Goal: Contribute content: Add original content to the website for others to see

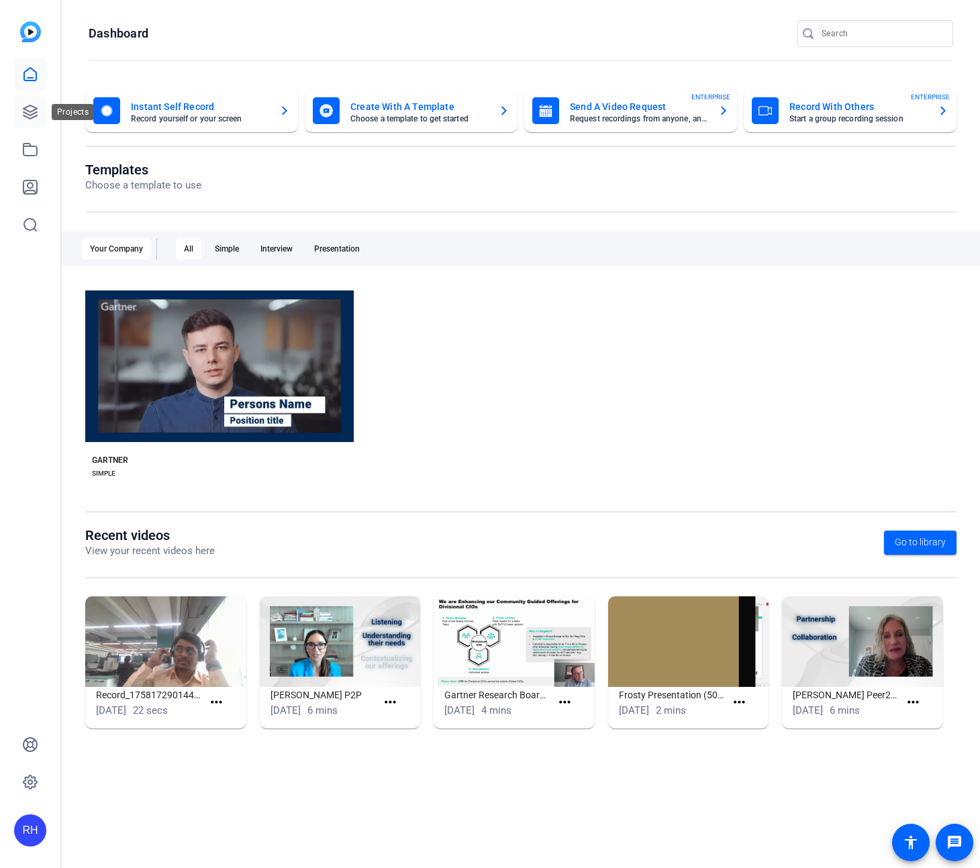
click at [30, 111] on icon at bounding box center [30, 112] width 16 height 16
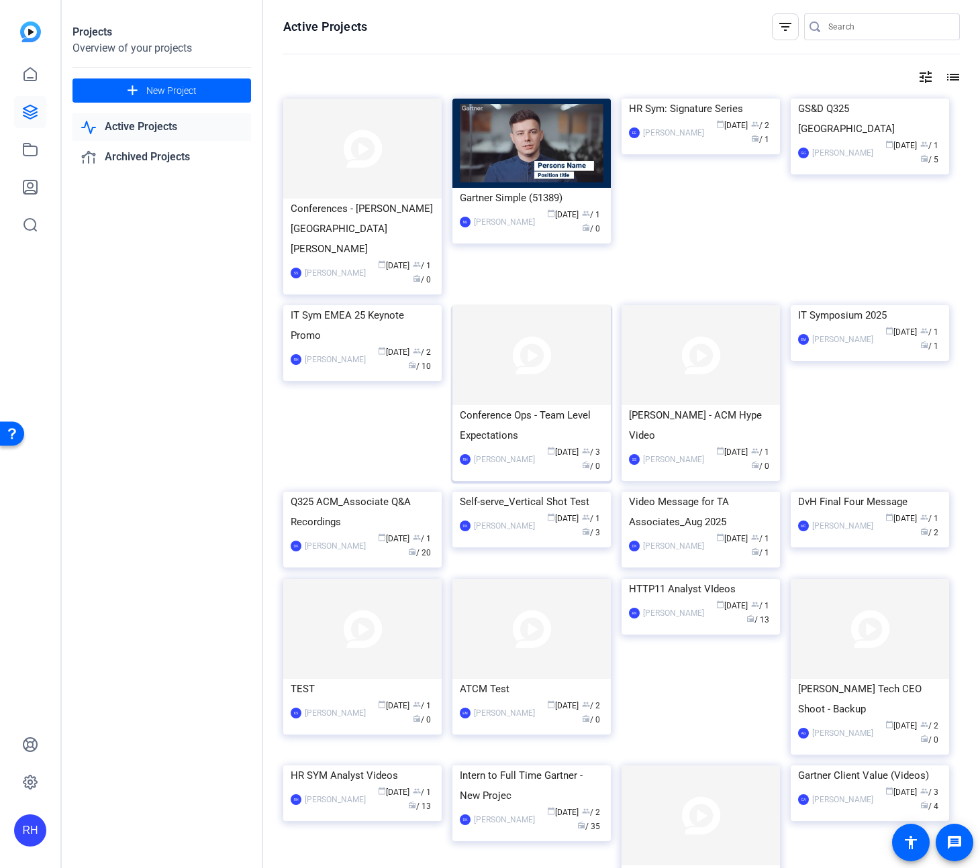
click at [541, 352] on img at bounding box center [531, 355] width 158 height 100
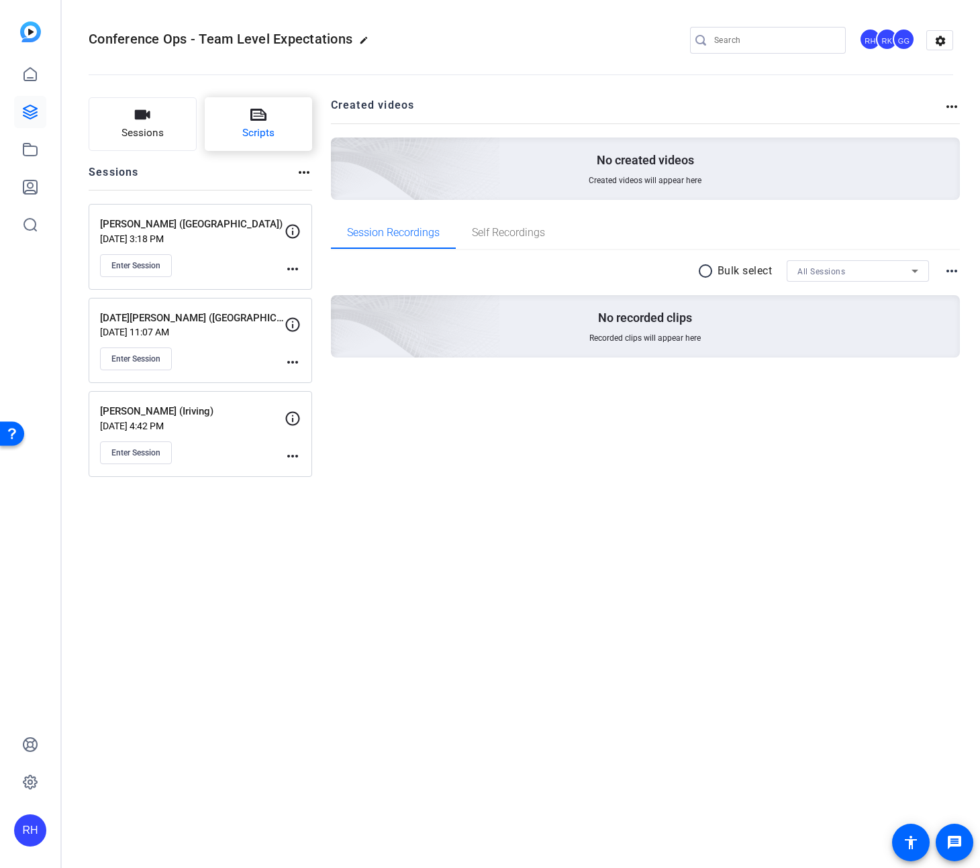
click at [266, 119] on button "Scripts" at bounding box center [259, 124] width 108 height 54
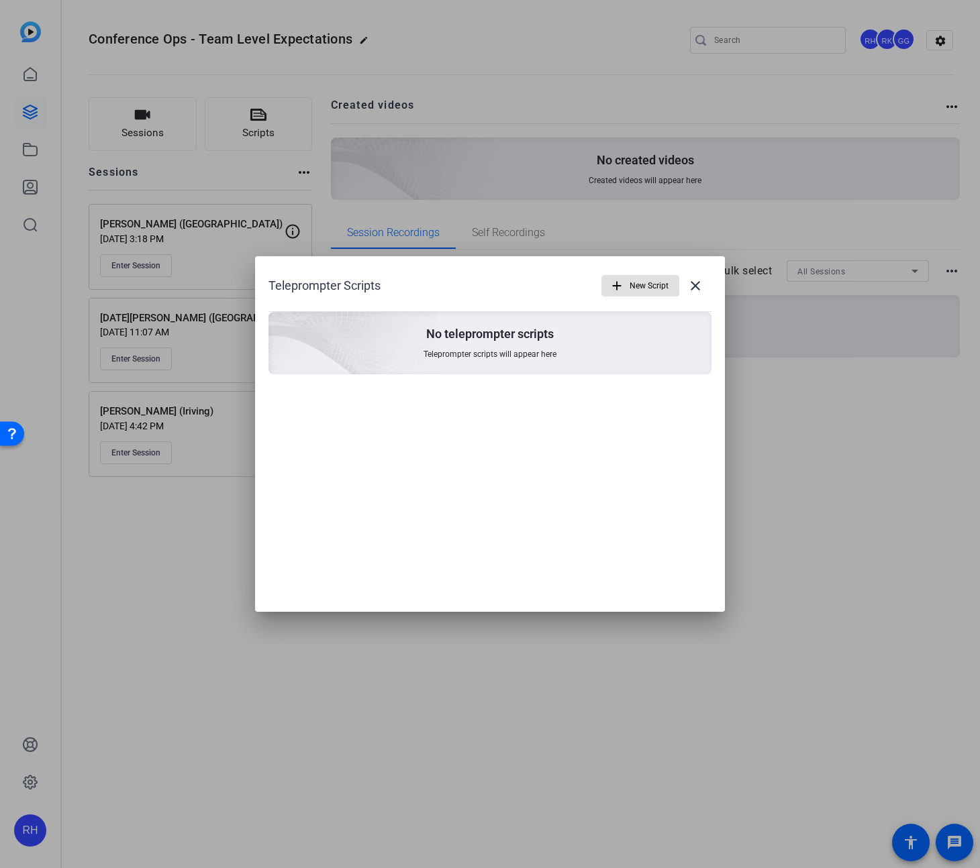
click at [640, 293] on span "New Script" at bounding box center [648, 285] width 39 height 25
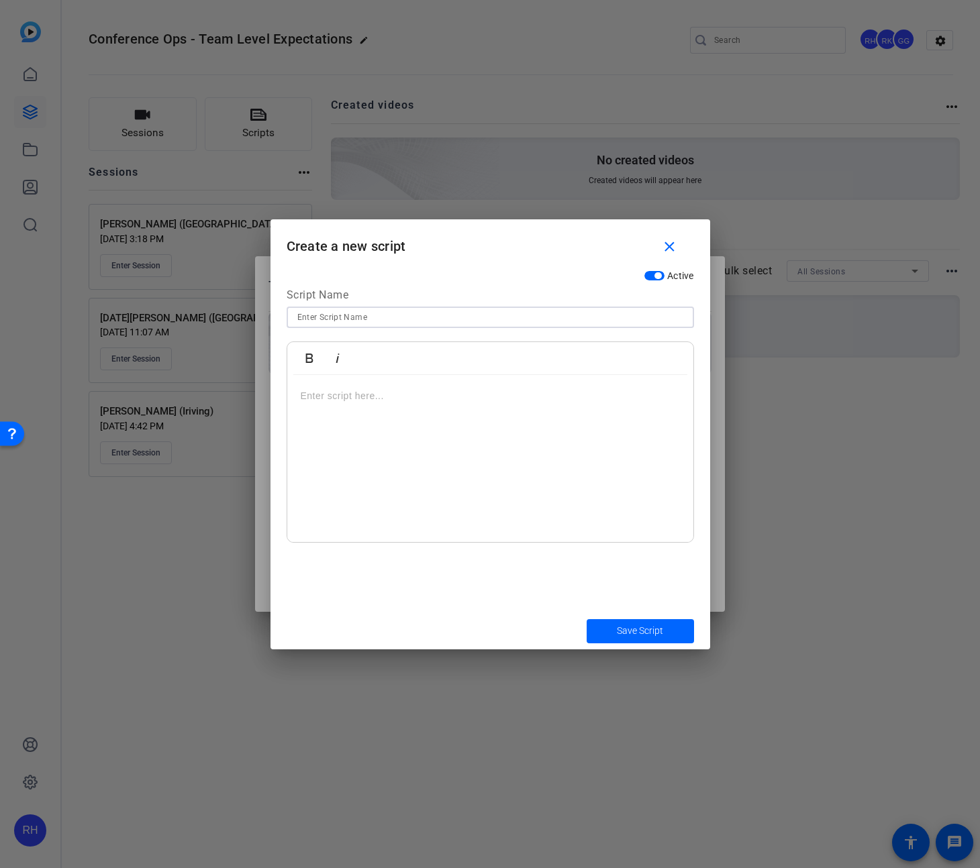
click at [400, 317] on input at bounding box center [490, 317] width 386 height 16
type input "I"
type input "[PERSON_NAME] - Introduction"
click at [319, 397] on p at bounding box center [490, 395] width 379 height 15
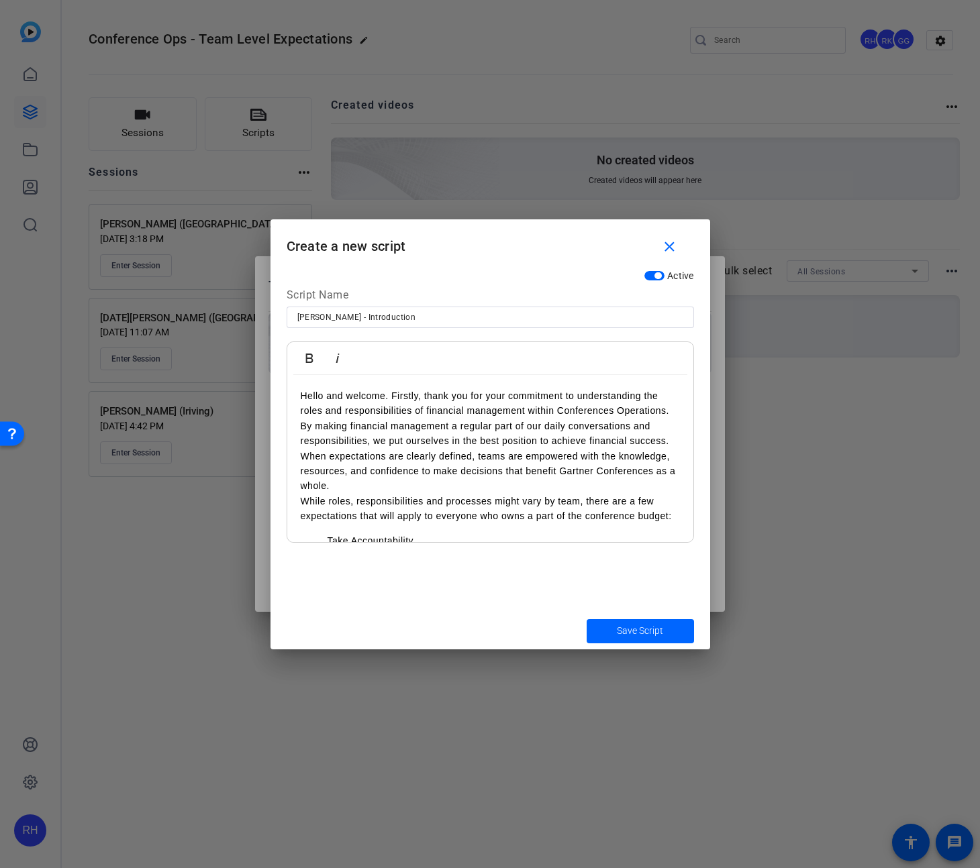
click at [674, 411] on p "Hello and welcome. Firstly, thank you for your commitment to understanding the …" at bounding box center [490, 403] width 379 height 30
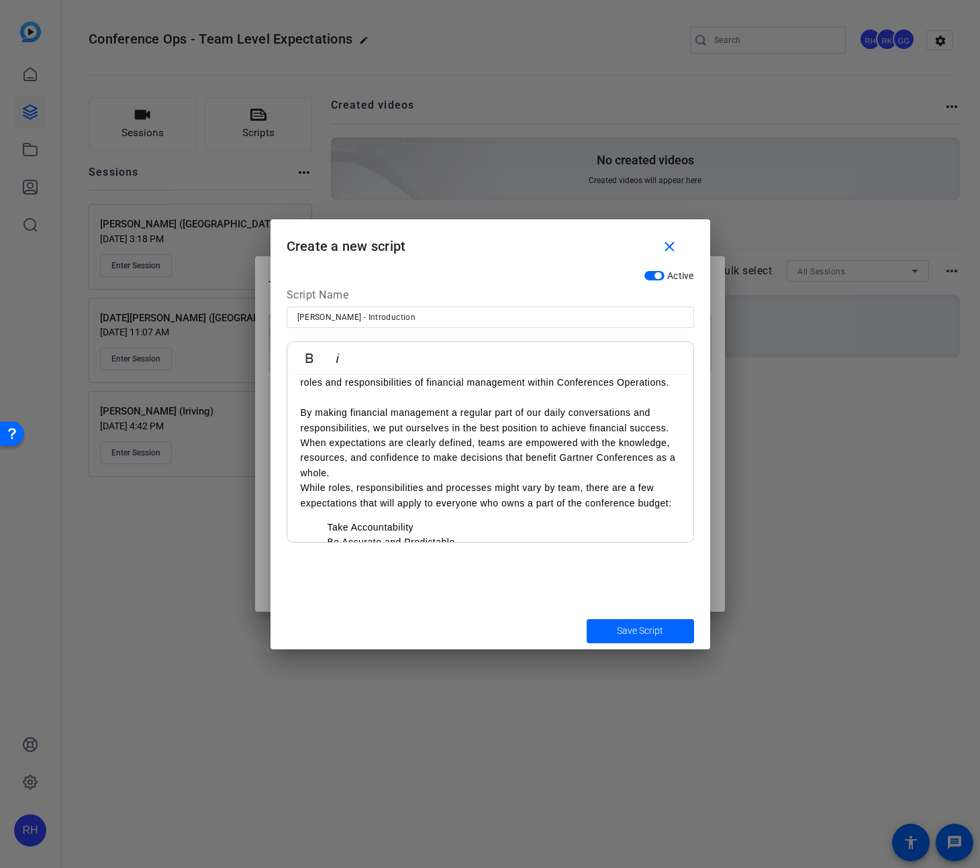
scroll to position [48, 0]
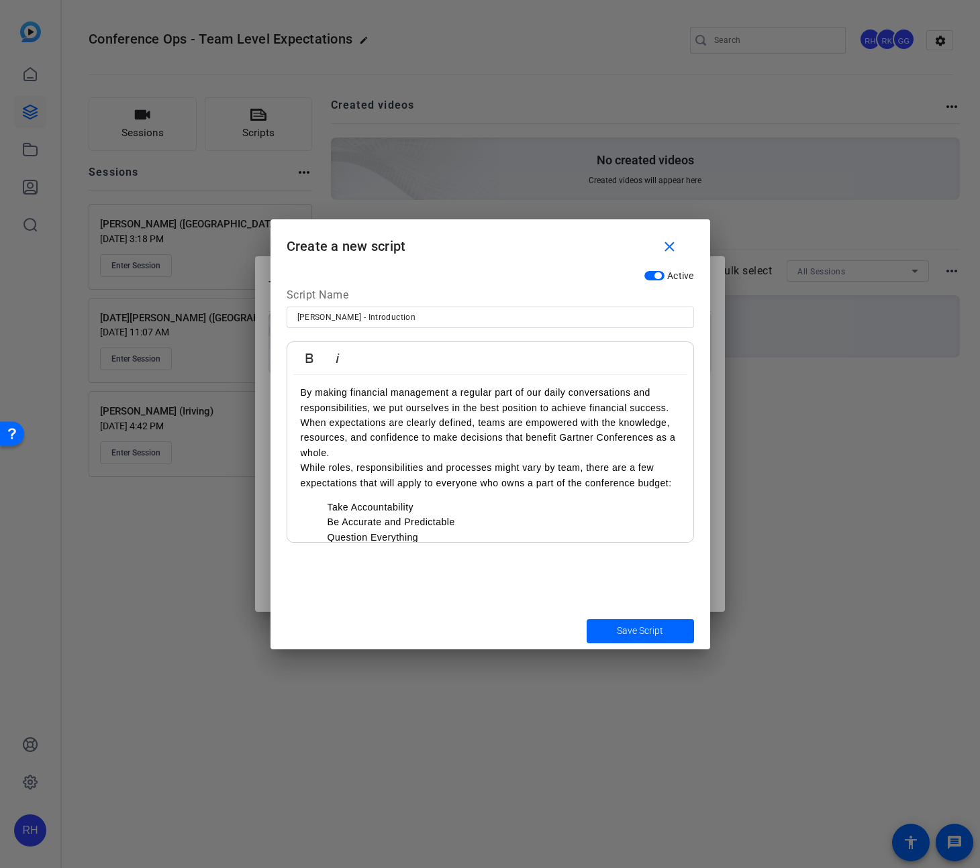
click at [301, 422] on p "By making financial management a regular part of our daily conversations and re…" at bounding box center [490, 422] width 379 height 75
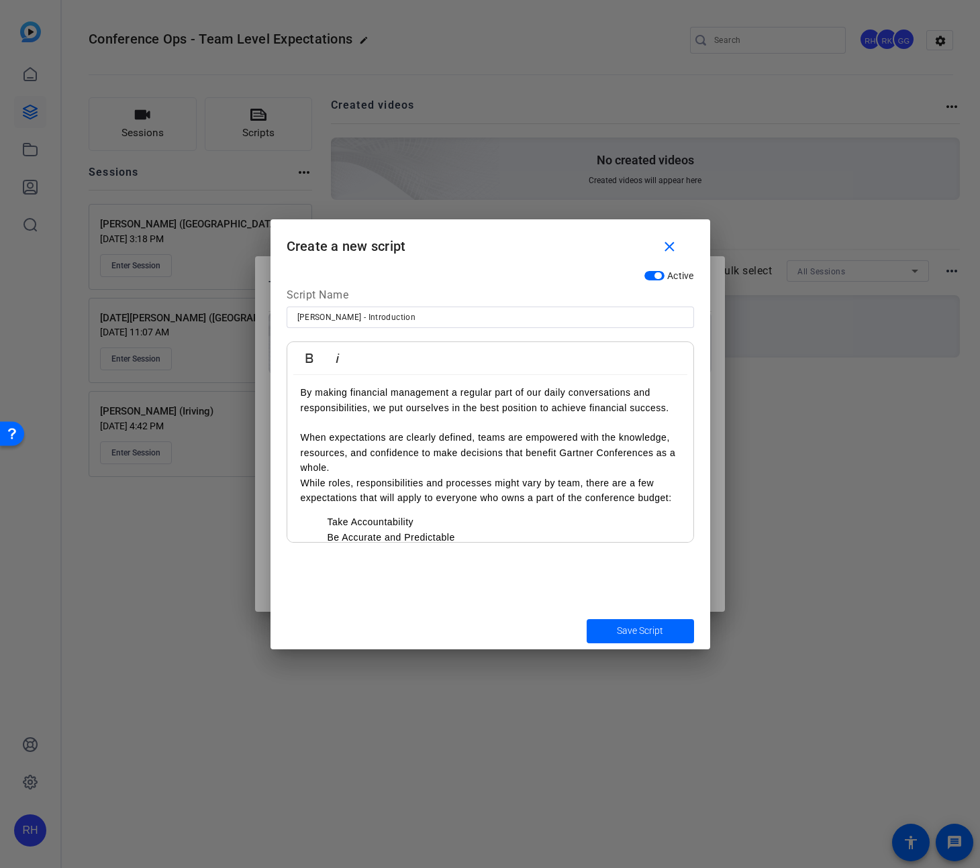
click at [338, 466] on p "When expectations are clearly defined, teams are empowered with the knowledge, …" at bounding box center [490, 452] width 379 height 45
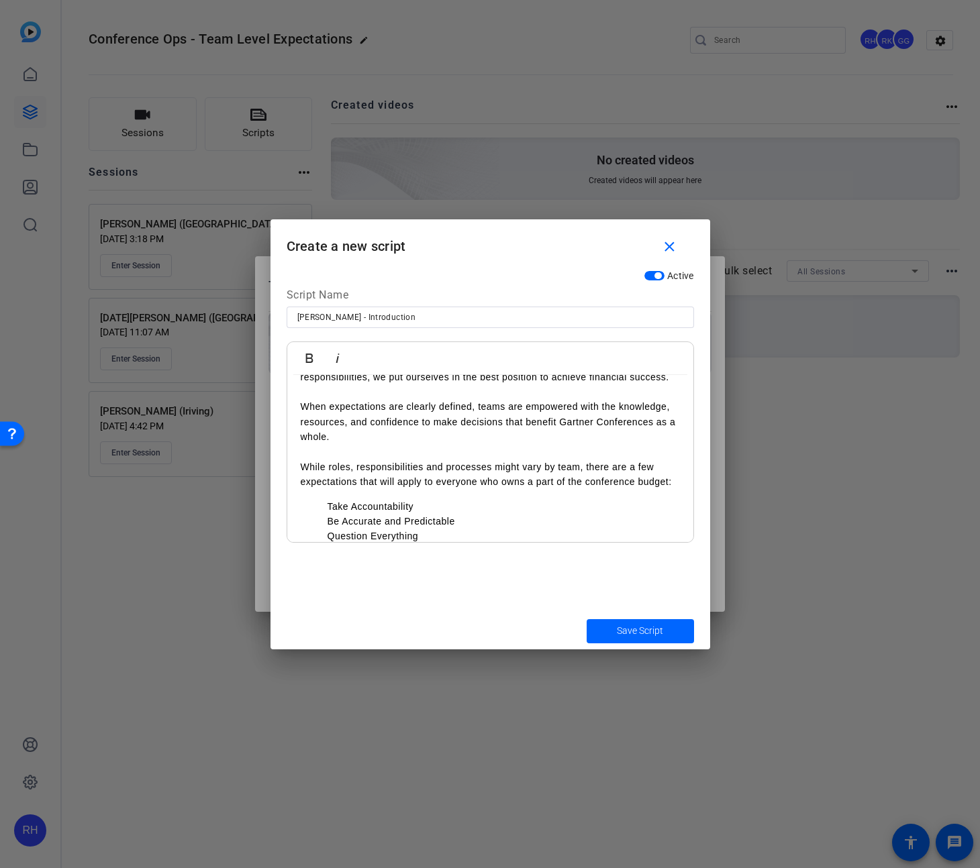
scroll to position [148, 0]
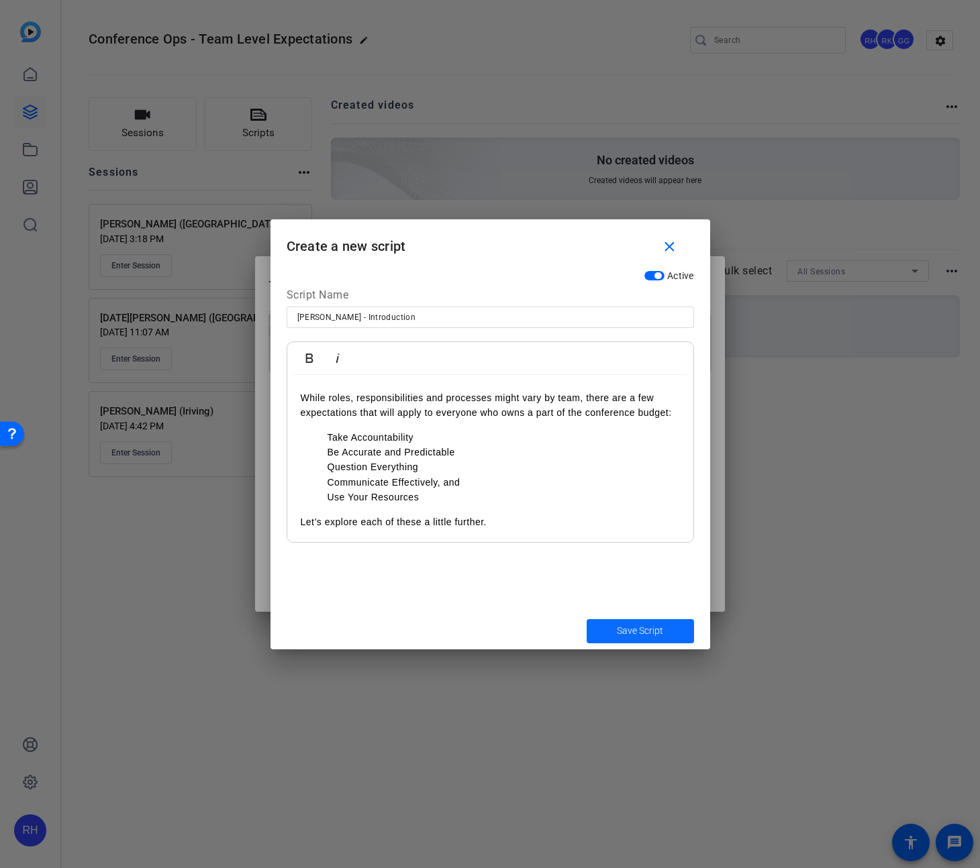
click at [649, 629] on span "Save Script" at bounding box center [640, 631] width 46 height 14
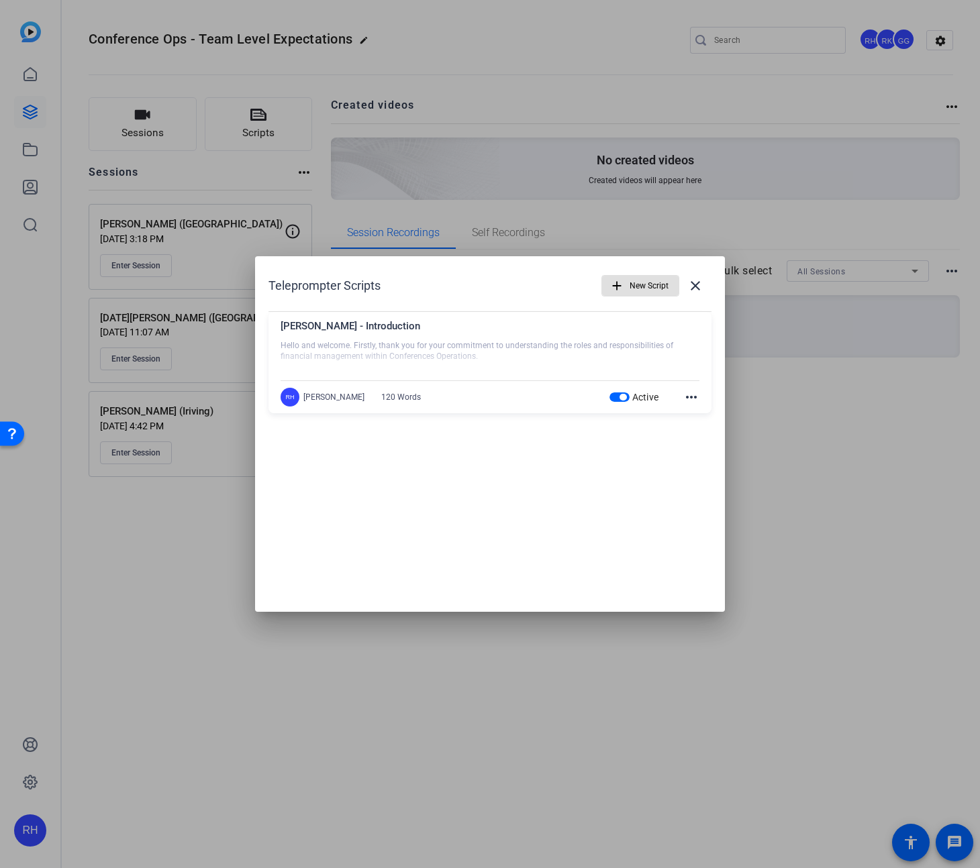
click at [624, 287] on span "button" at bounding box center [640, 286] width 76 height 32
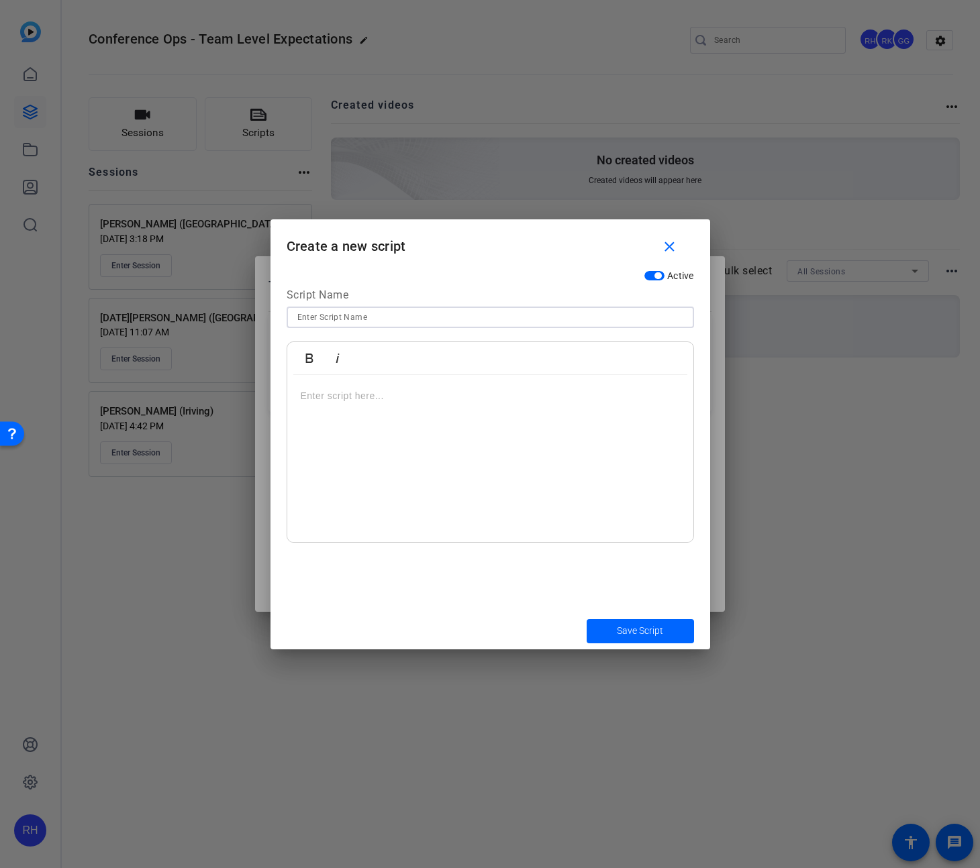
click at [401, 315] on input at bounding box center [490, 317] width 386 height 16
type input "[PERSON_NAME] - Use Your Resources/Conclusion"
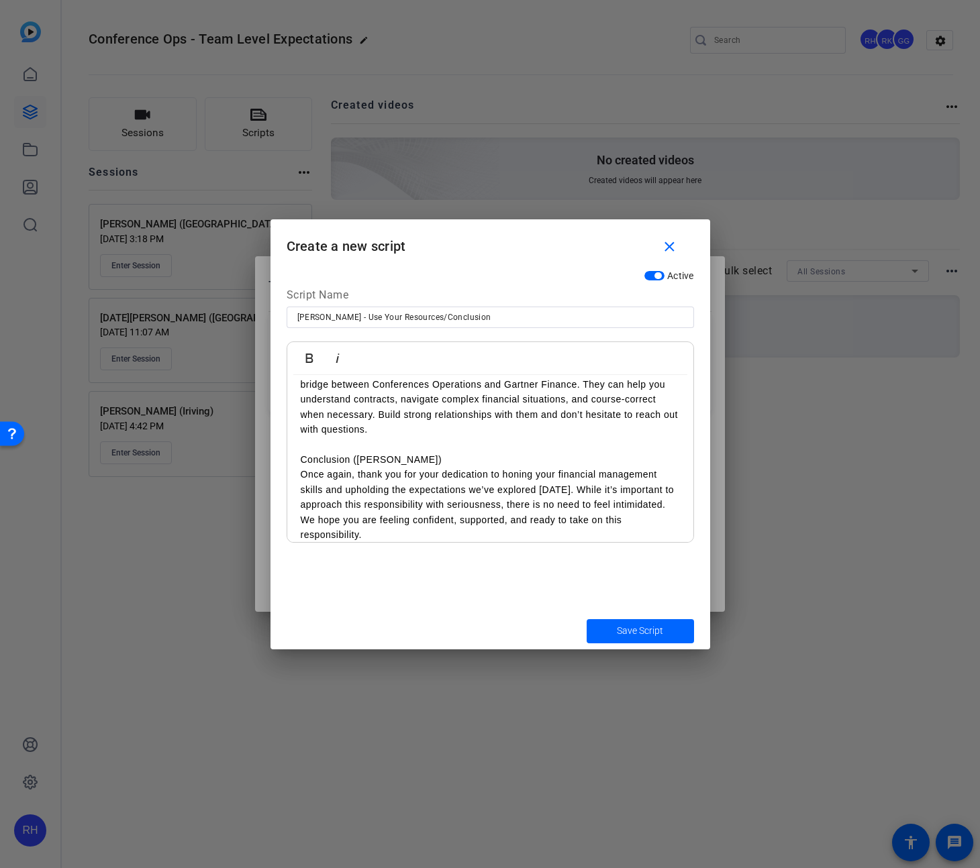
scroll to position [219, 0]
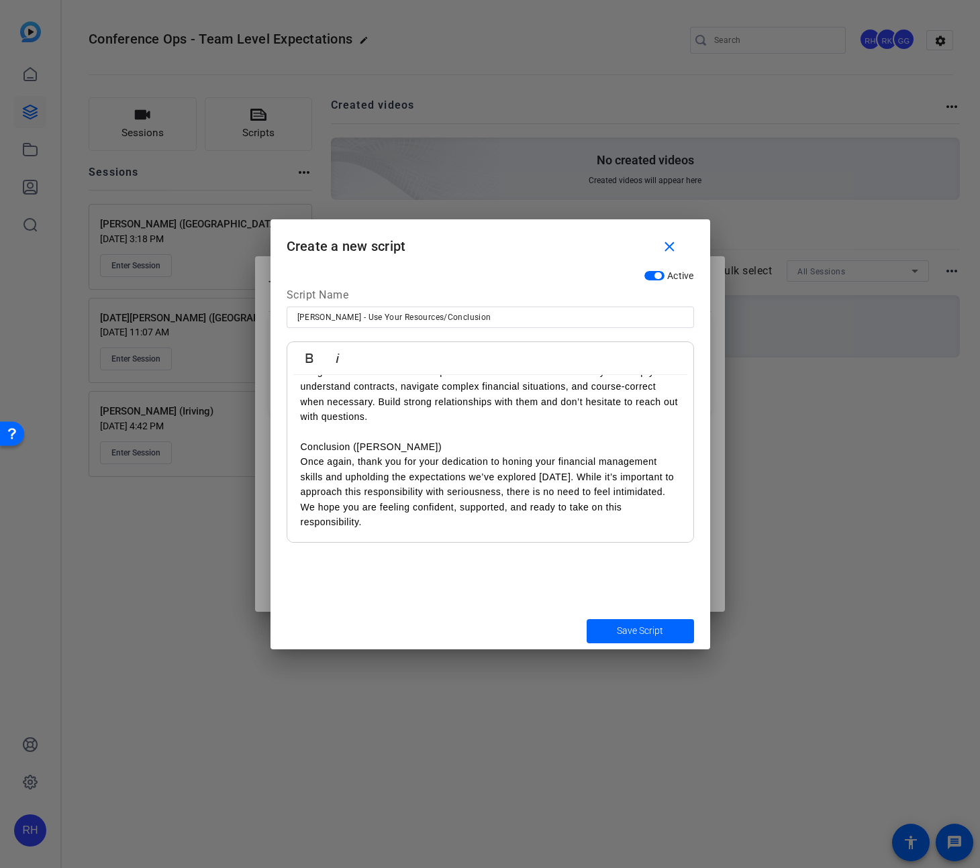
drag, startPoint x: 371, startPoint y: 523, endPoint x: 288, endPoint y: 460, distance: 104.0
click at [287, 458] on div "Of all the expectations we’ve discussed [DATE], there is one thing we most cert…" at bounding box center [490, 349] width 406 height 387
drag, startPoint x: 356, startPoint y: 519, endPoint x: 285, endPoint y: 462, distance: 91.2
click at [286, 460] on div "Bold Italic Of all the expectations we’ve discussed [DATE], there is one thing …" at bounding box center [489, 442] width 407 height 201
click at [394, 444] on p "Conclusion ([PERSON_NAME])" at bounding box center [490, 446] width 379 height 15
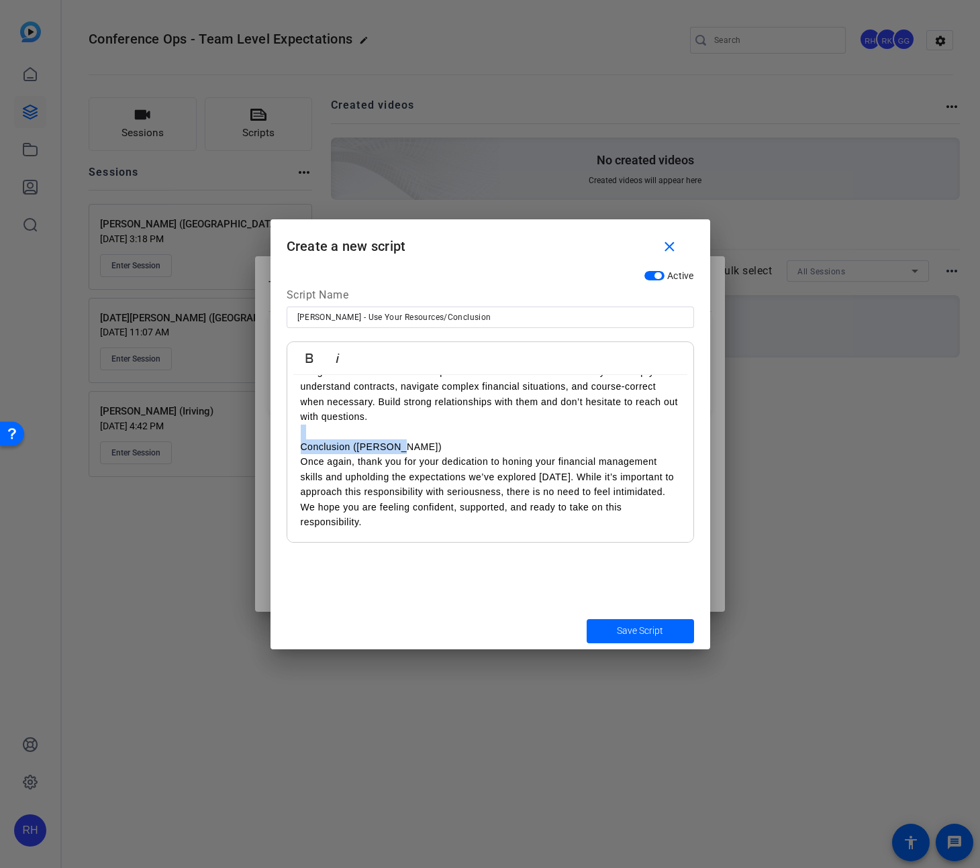
drag, startPoint x: 376, startPoint y: 443, endPoint x: 263, endPoint y: 435, distance: 113.7
click at [264, 435] on div "Teleprompter Scripts add New Script close [PERSON_NAME] - Introduction Hello an…" at bounding box center [490, 434] width 980 height 868
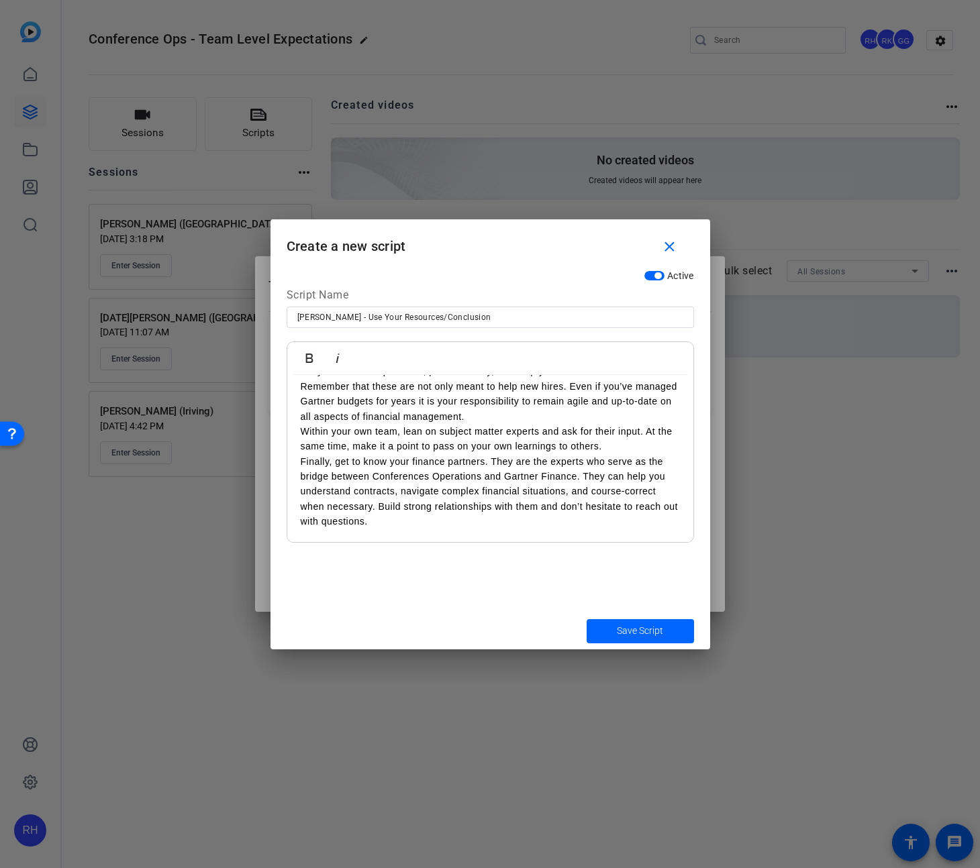
scroll to position [126, 0]
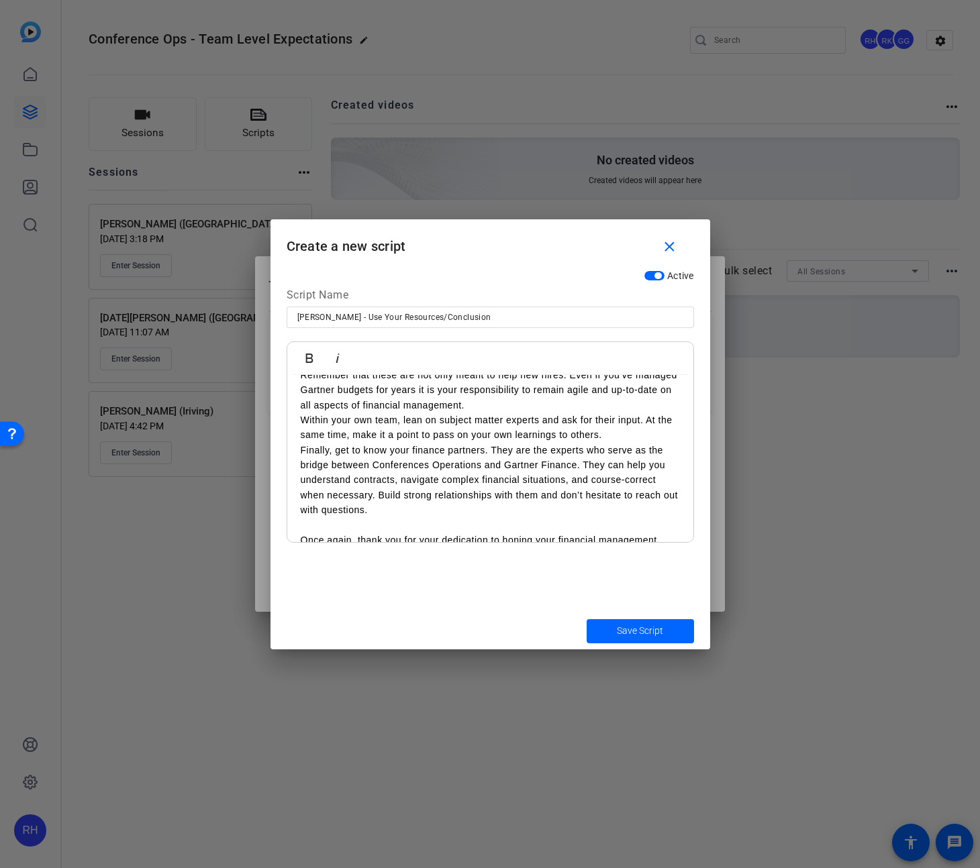
click at [478, 406] on p "Start by referring back to training modules and leveraging the playbooks availa…" at bounding box center [490, 368] width 379 height 90
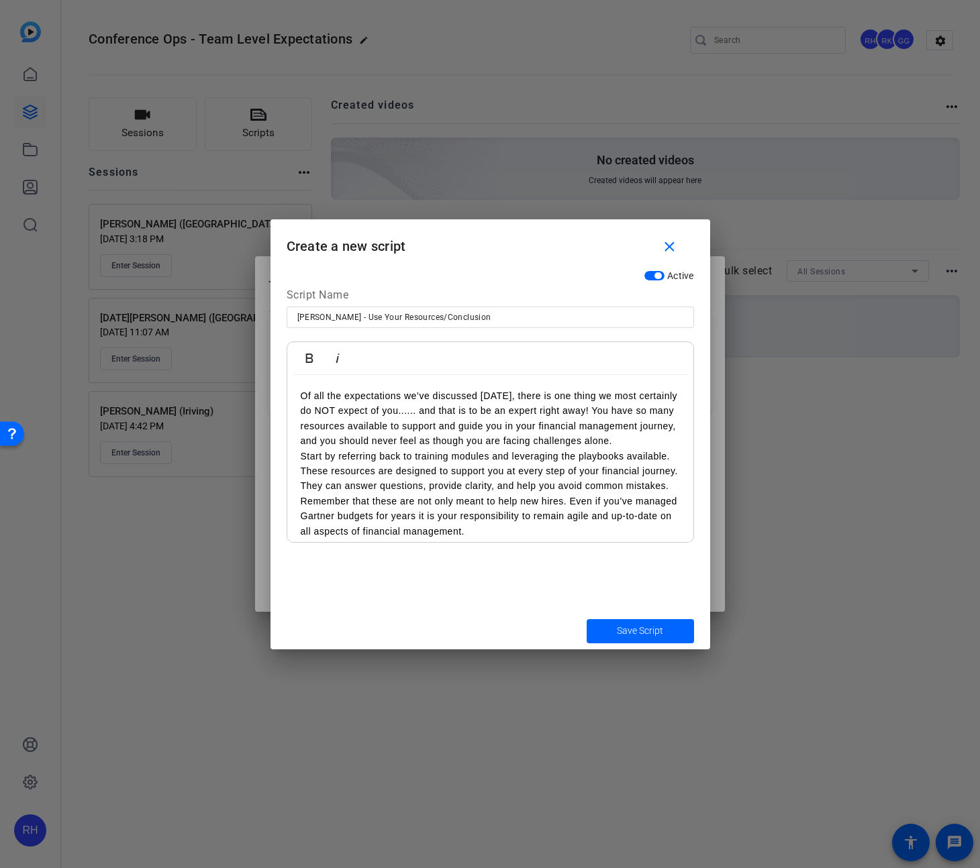
drag, startPoint x: 591, startPoint y: 409, endPoint x: 599, endPoint y: 426, distance: 19.2
click at [592, 409] on p "Of all the expectations we’ve discussed [DATE], there is one thing we most cert…" at bounding box center [490, 418] width 379 height 60
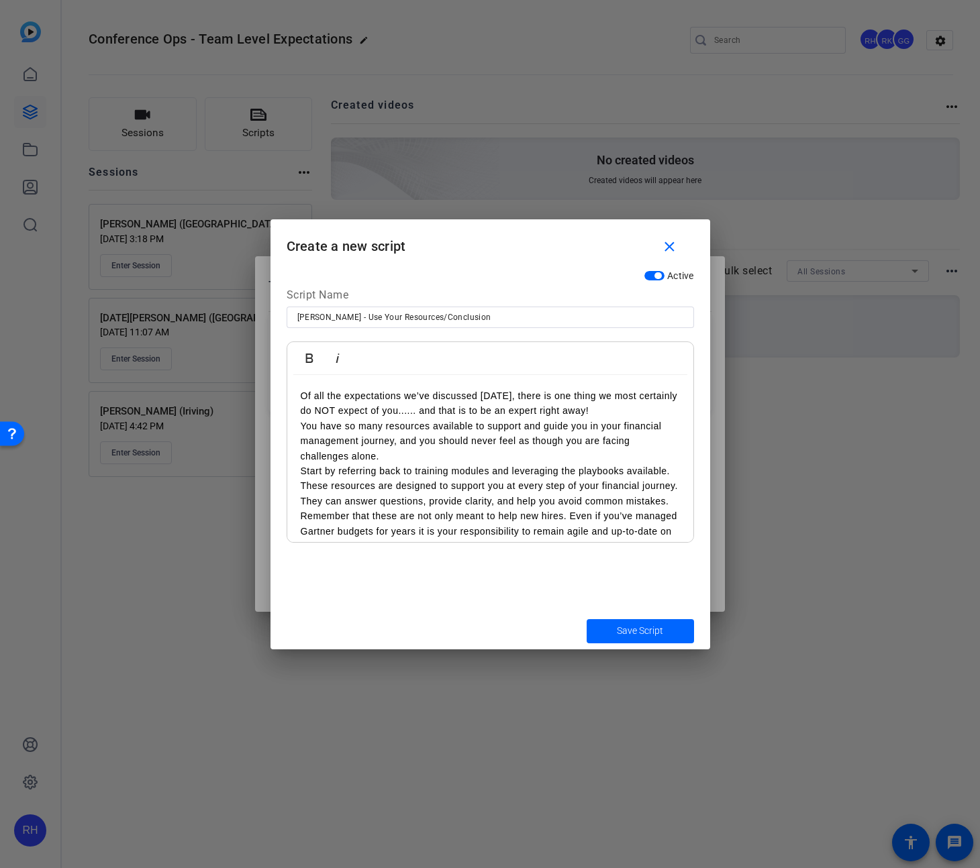
click at [299, 472] on div "Of all the expectations we’ve discussed [DATE], there is one thing we most cert…" at bounding box center [490, 576] width 406 height 403
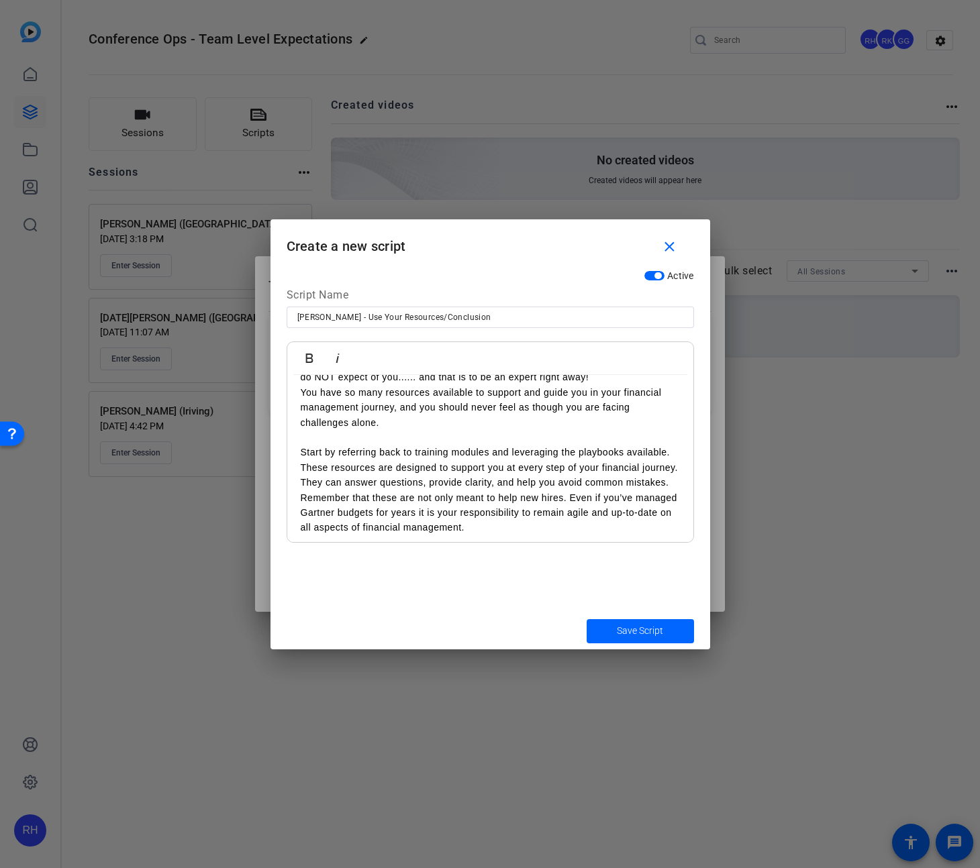
click at [301, 497] on p "Start by referring back to training modules and leveraging the playbooks availa…" at bounding box center [490, 490] width 379 height 90
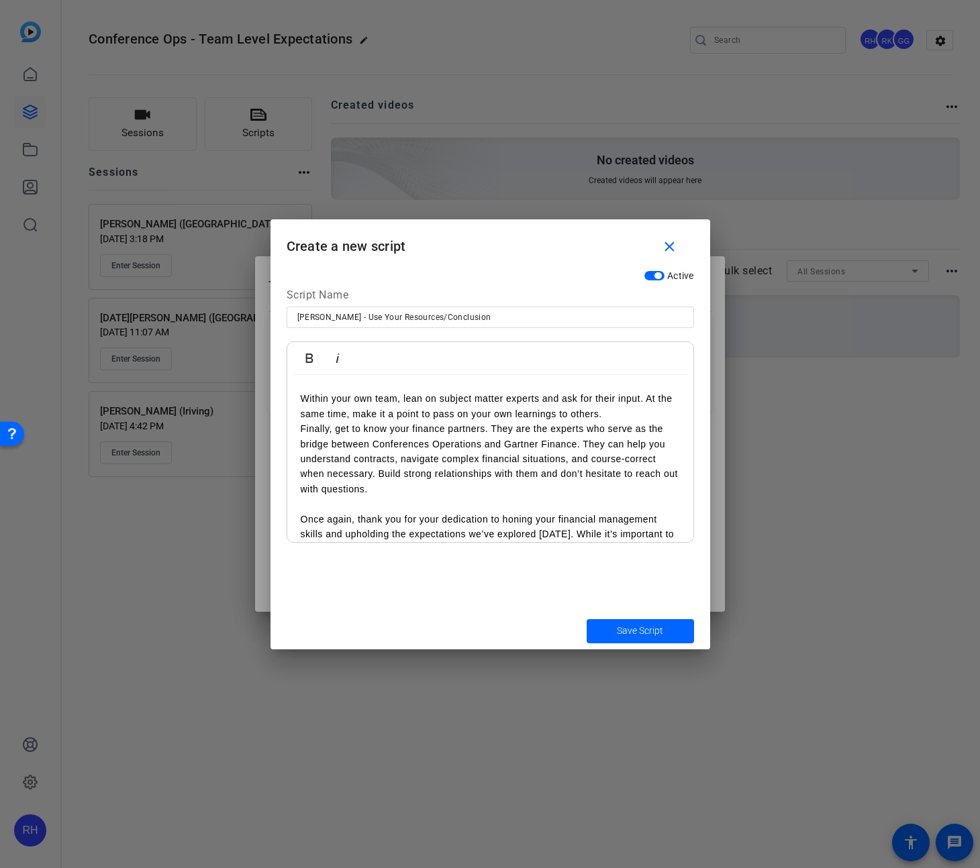
scroll to position [207, 0]
click at [646, 397] on p "Within your own team, lean on subject matter experts and ask for their input. A…" at bounding box center [490, 407] width 379 height 30
click at [297, 425] on div "Of all the expectations we’ve discussed [DATE], there is one thing we most cert…" at bounding box center [490, 383] width 406 height 433
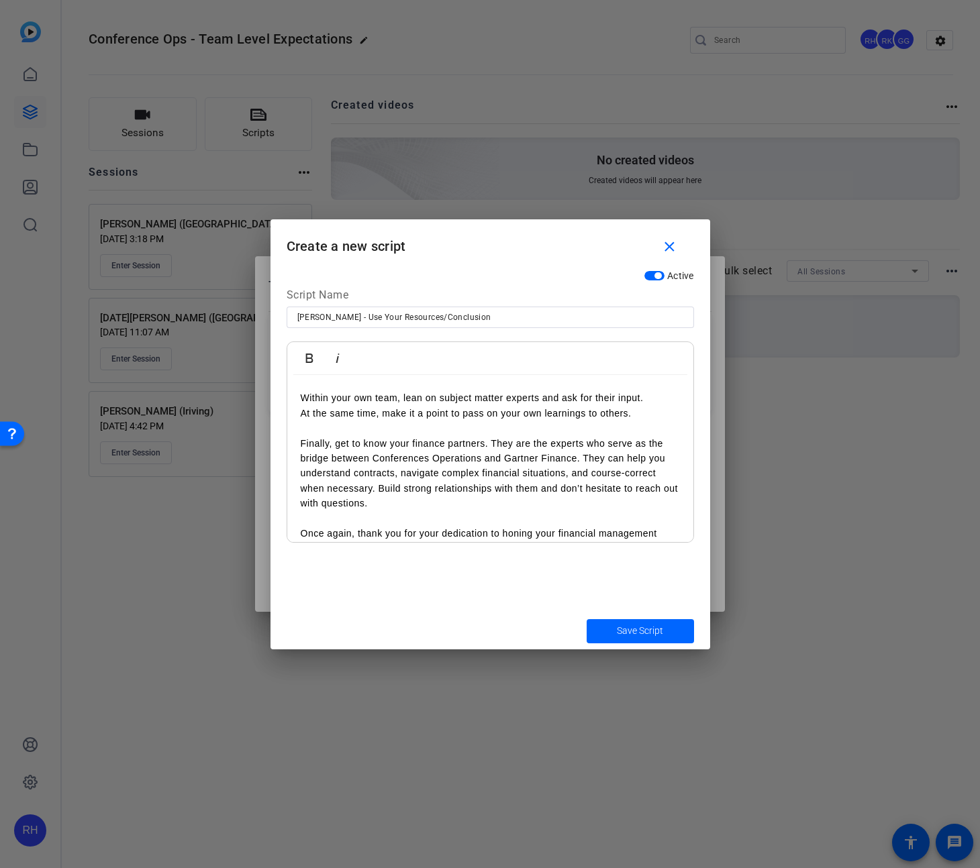
click at [492, 441] on p "Finally, get to know your finance partners. They are the experts who serve as t…" at bounding box center [490, 473] width 379 height 75
click at [380, 473] on p "They are the experts who serve as the bridge between Conferences Operations and…" at bounding box center [490, 481] width 379 height 60
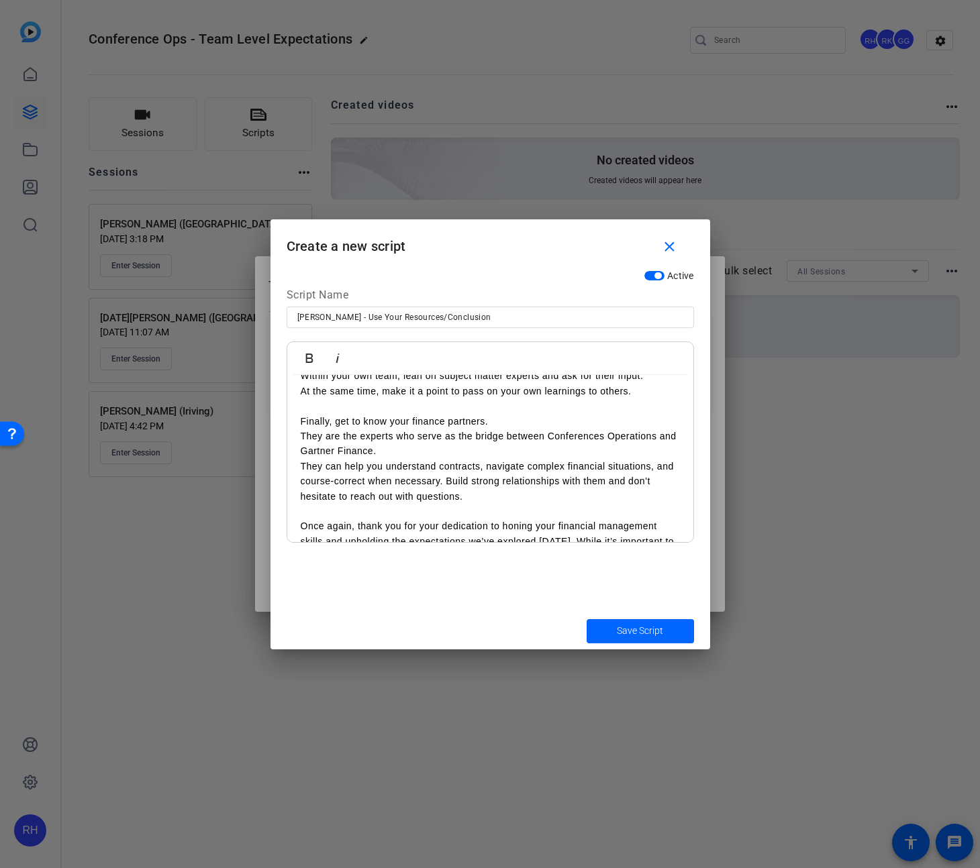
scroll to position [231, 0]
click at [445, 480] on p "They can help you understand contracts, navigate complex financial situations, …" at bounding box center [490, 480] width 379 height 45
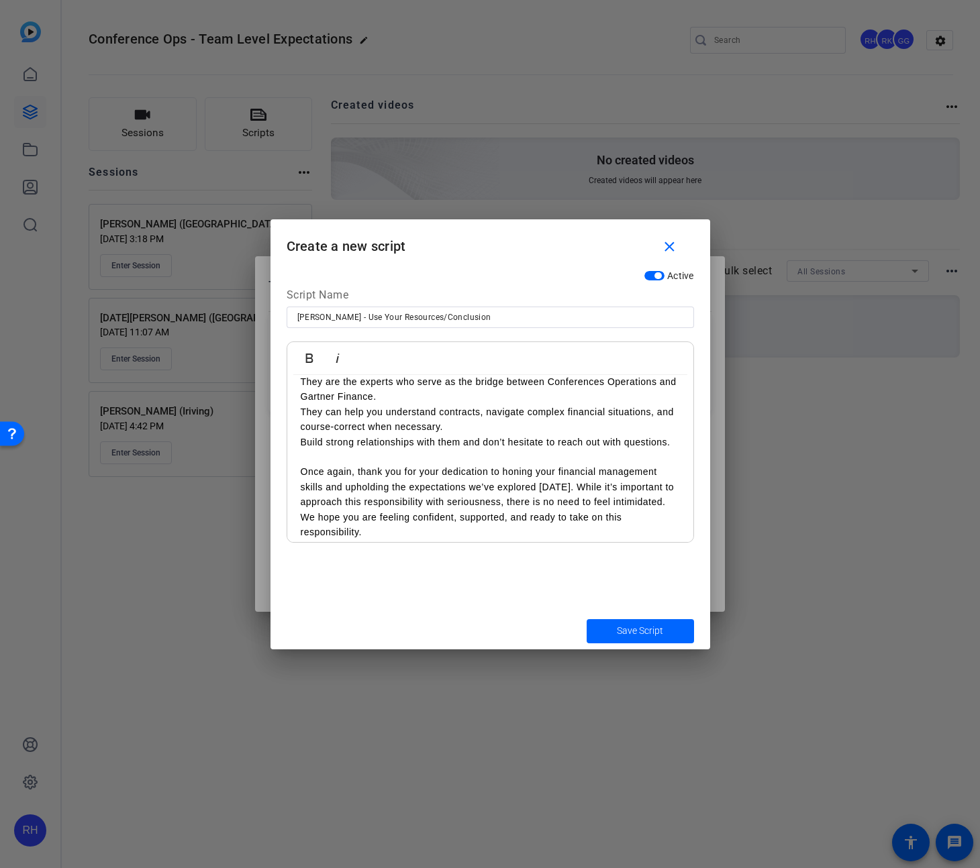
scroll to position [295, 0]
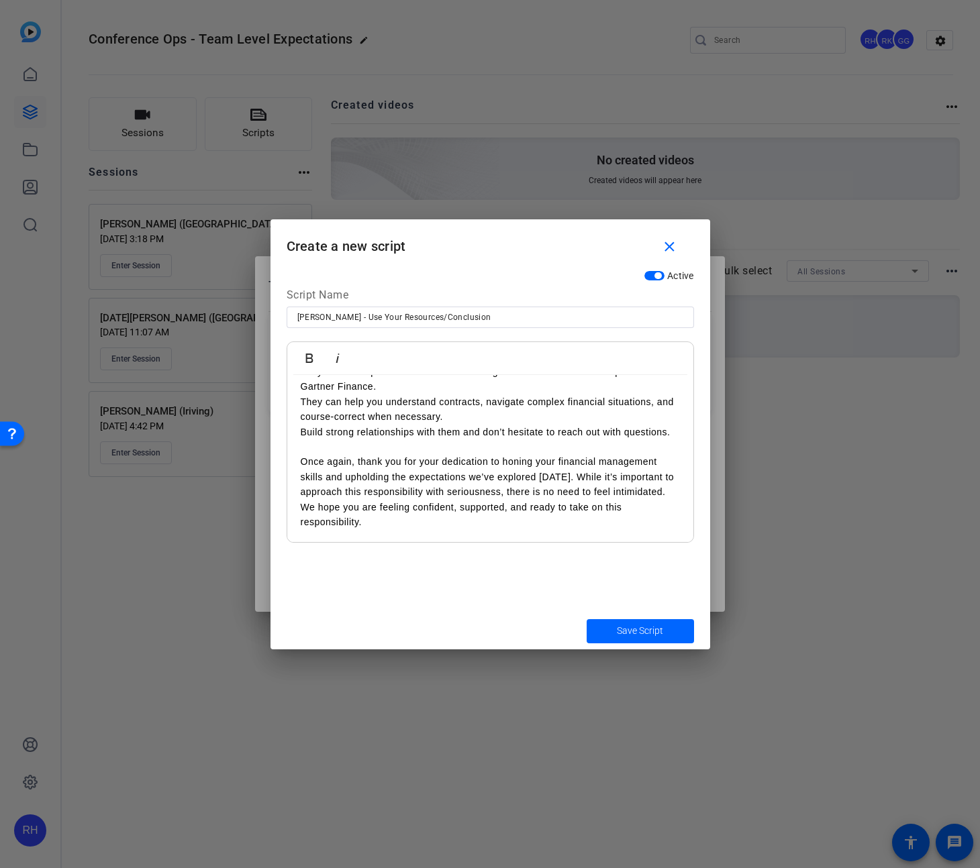
click at [569, 480] on p "Once again, thank you for your dedication to honing your financial management s…" at bounding box center [490, 491] width 379 height 75
drag, startPoint x: 412, startPoint y: 504, endPoint x: 434, endPoint y: 519, distance: 26.6
click at [412, 504] on p "While it’s important to approach this responsibility with seriousness, there is…" at bounding box center [490, 506] width 379 height 45
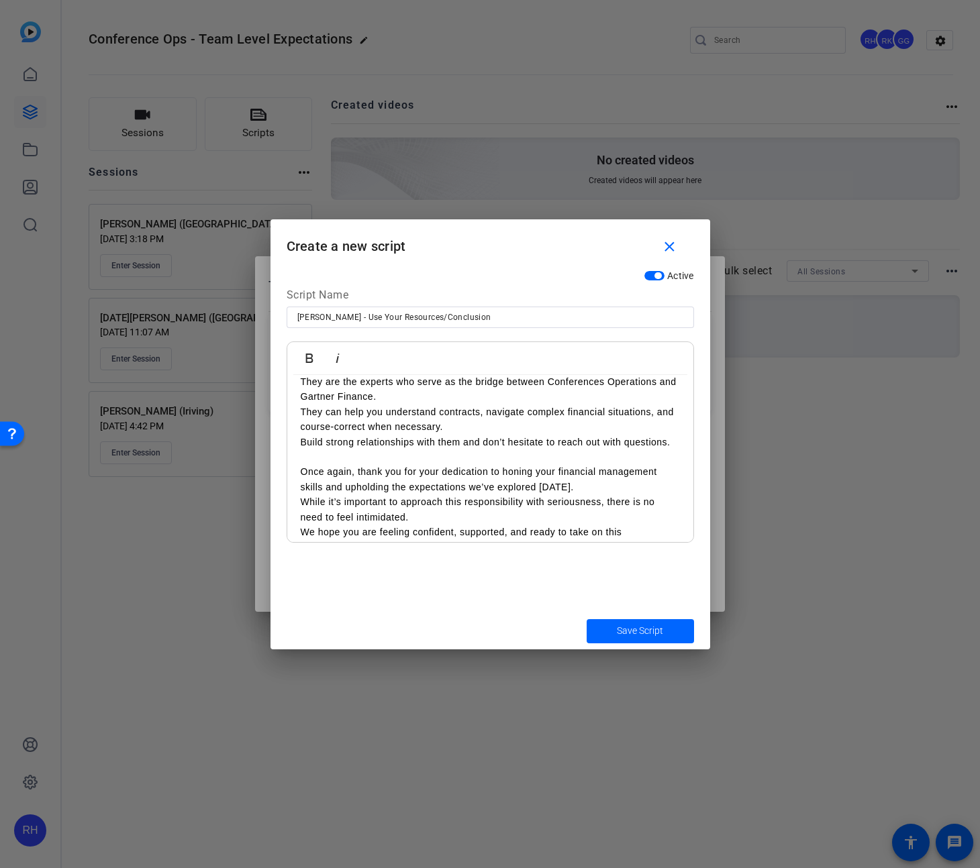
scroll to position [310, 0]
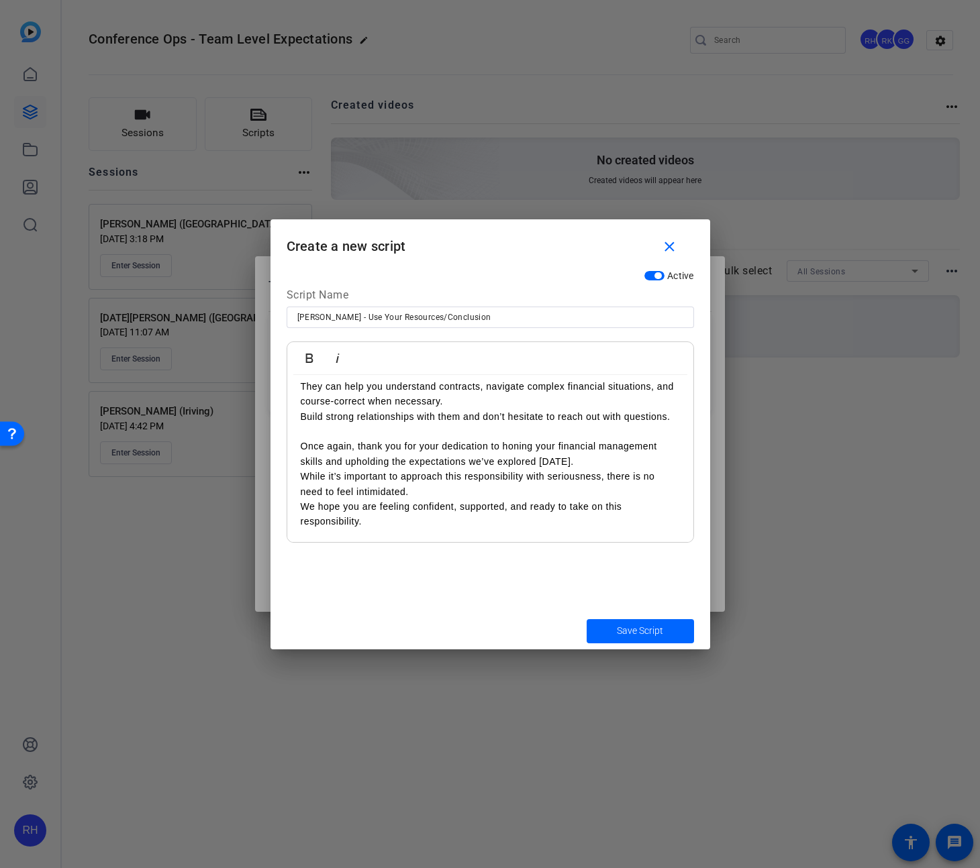
drag, startPoint x: 354, startPoint y: 513, endPoint x: 246, endPoint y: 436, distance: 133.3
click at [246, 435] on div "Teleprompter Scripts add New Script close [PERSON_NAME] - Introduction Hello an…" at bounding box center [490, 434] width 980 height 868
click at [632, 629] on span "Save Script" at bounding box center [640, 631] width 46 height 14
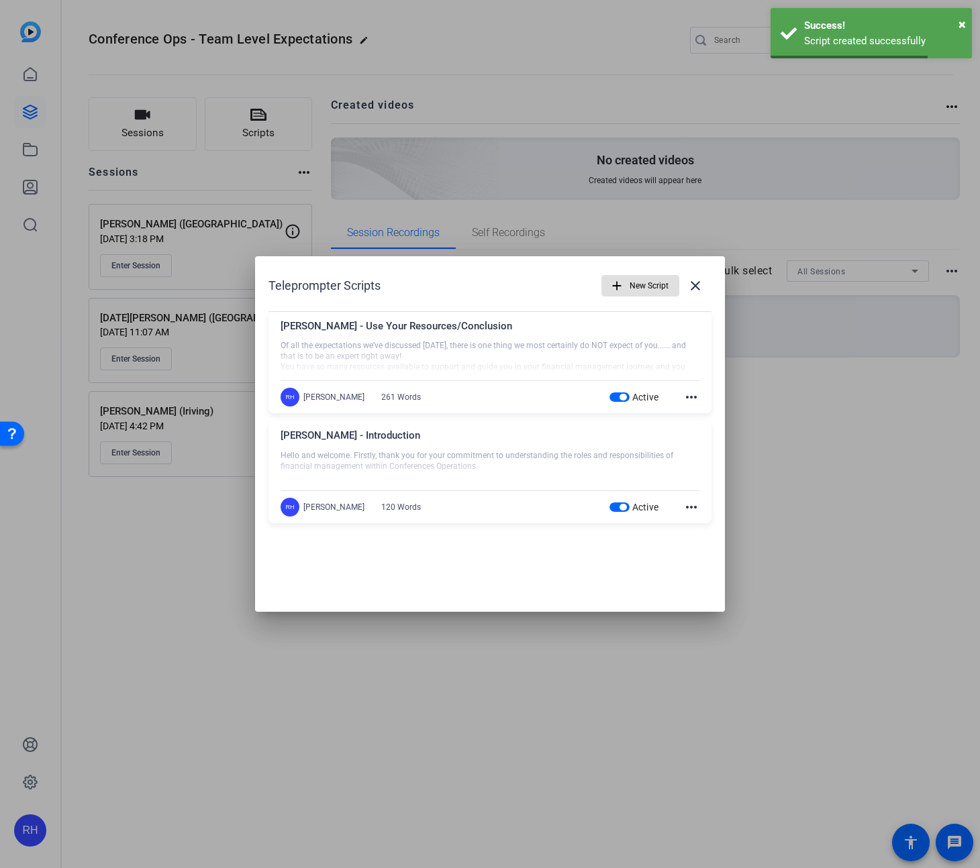
click at [625, 286] on span "button" at bounding box center [640, 286] width 76 height 32
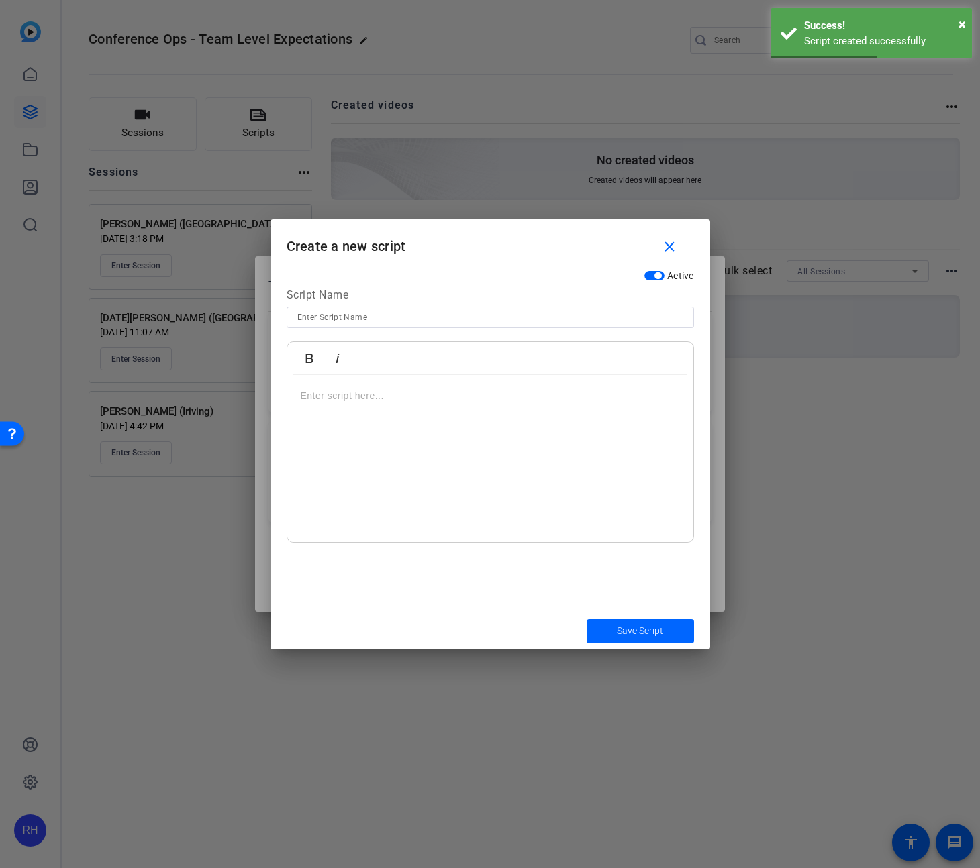
click at [364, 315] on input at bounding box center [490, 317] width 386 height 16
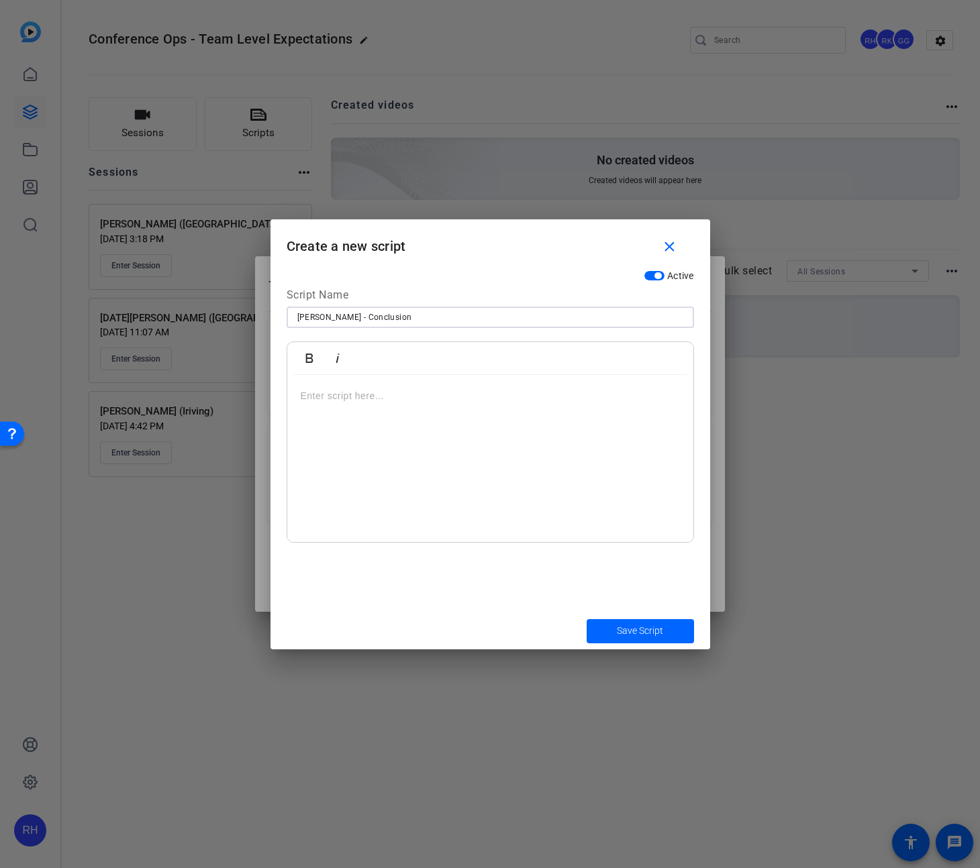
type input "[PERSON_NAME] - Conclusion"
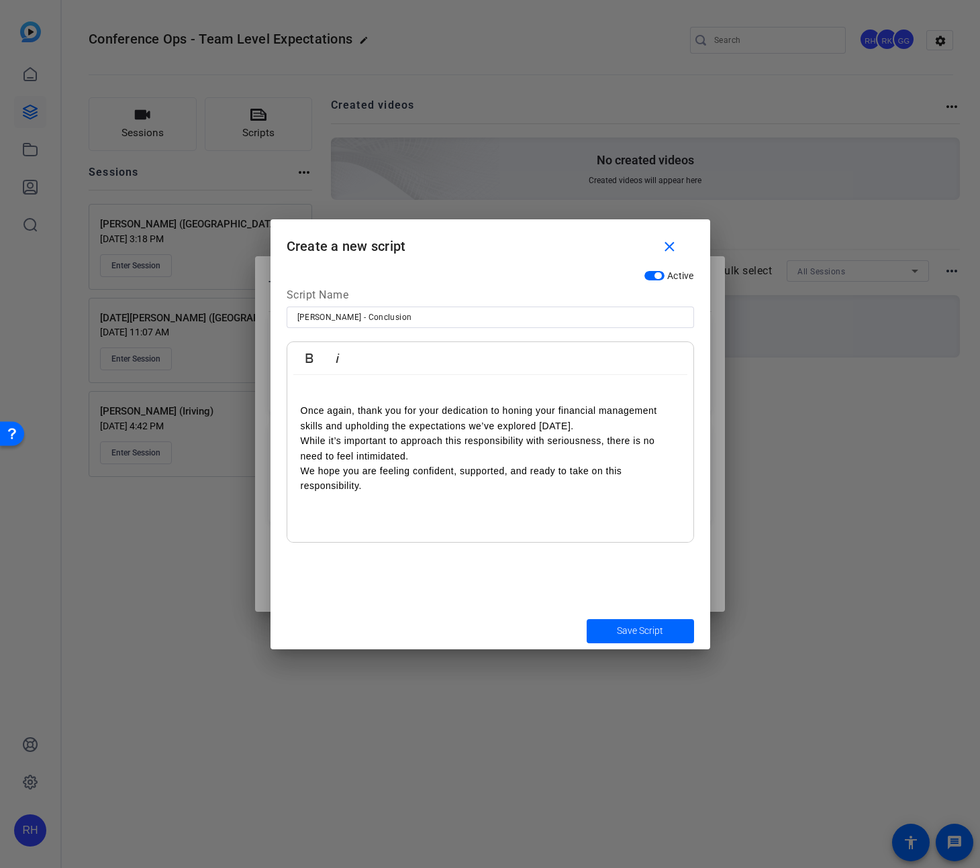
click at [301, 408] on p "Once again, thank you for your dedication to honing your financial management s…" at bounding box center [490, 418] width 379 height 30
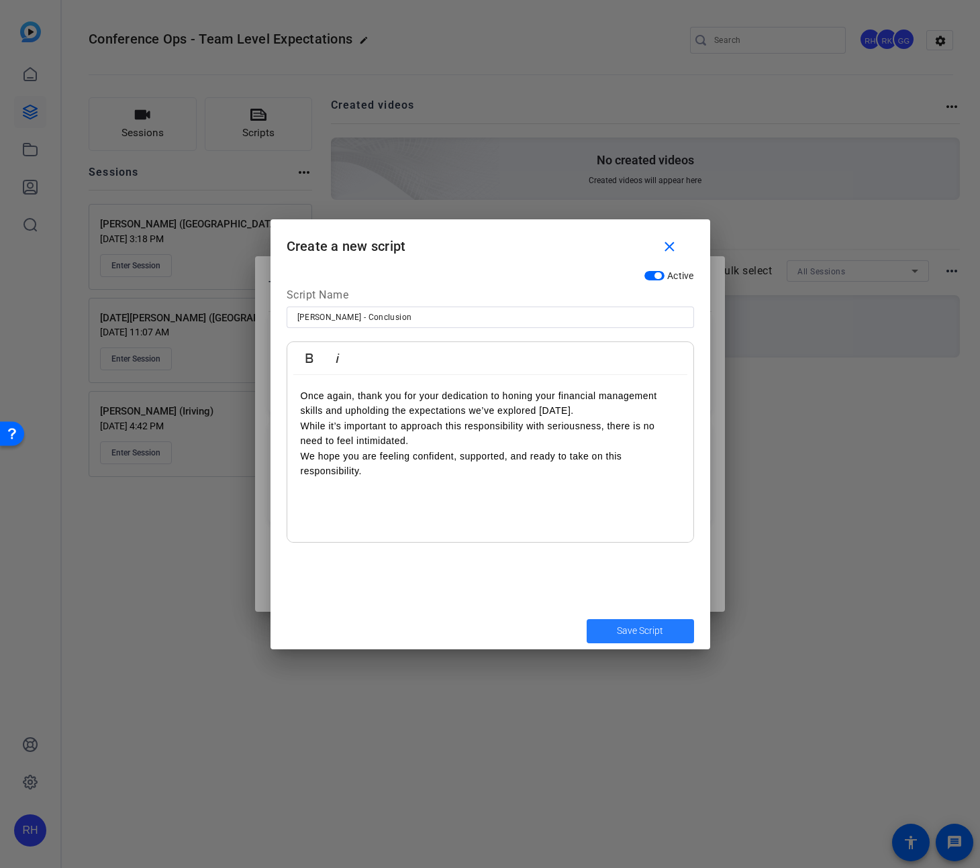
click at [647, 627] on span "Save Script" at bounding box center [640, 631] width 46 height 14
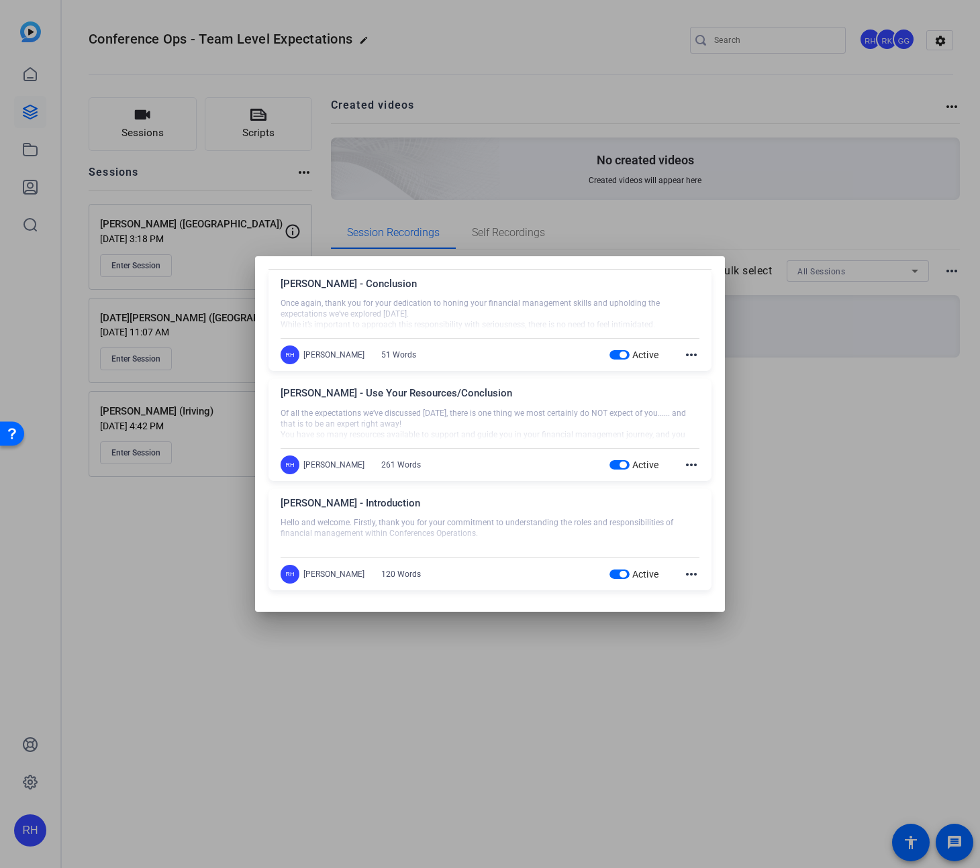
scroll to position [0, 0]
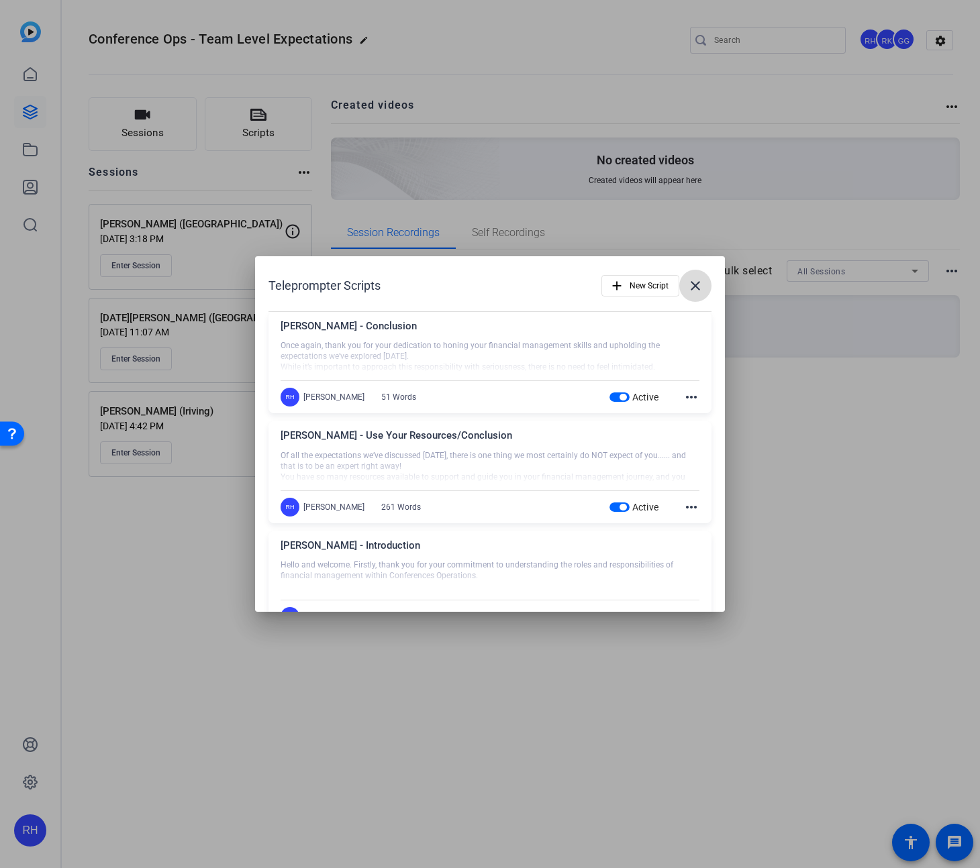
click at [695, 285] on mat-icon "close" at bounding box center [695, 286] width 16 height 16
